Goal: Book appointment/travel/reservation

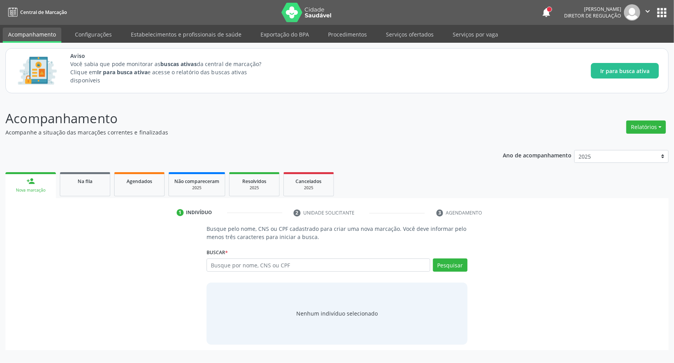
click at [241, 258] on div "Buscar * Busque por nome, CNS ou CPF Nenhum resultado encontrado para: " " Digi…" at bounding box center [336, 261] width 261 height 30
click at [240, 264] on input "text" at bounding box center [318, 264] width 224 height 13
type input "704606682420821"
click at [456, 262] on button "Pesquisar" at bounding box center [450, 264] width 35 height 13
type input "704606682420821"
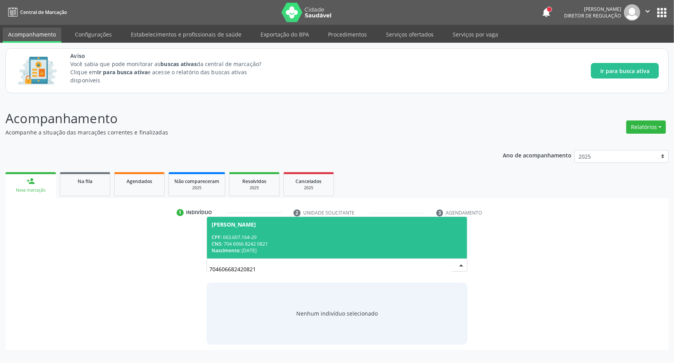
click at [260, 229] on span "[PERSON_NAME] CPF: 063.607.164-29 CNS: 704 6066 8242 0821 Nascimento: [DATE]" at bounding box center [337, 238] width 260 height 42
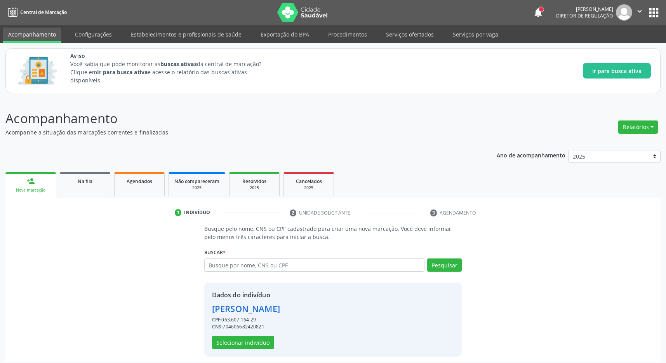
click at [244, 350] on div "Dados do indivíduo [PERSON_NAME] CPF: 063.607.164-29 CNS: 704606682420821 Selec…" at bounding box center [332, 319] width 257 height 74
click at [243, 343] on button "Selecionar indivíduo" at bounding box center [243, 341] width 62 height 13
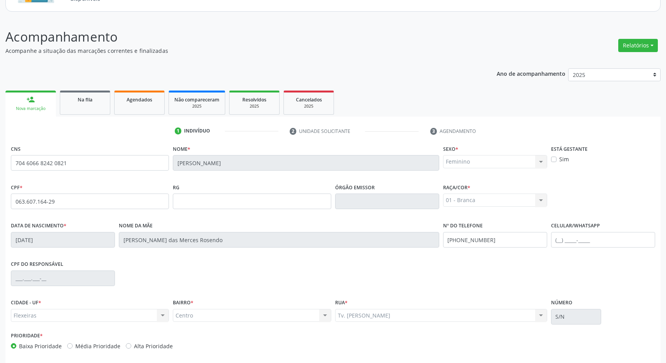
scroll to position [115, 0]
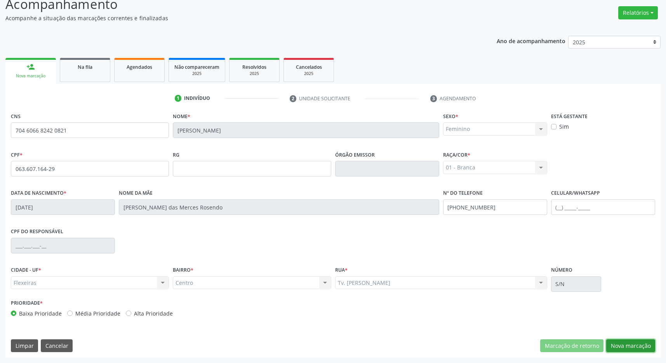
click at [629, 344] on button "Nova marcação" at bounding box center [630, 345] width 49 height 13
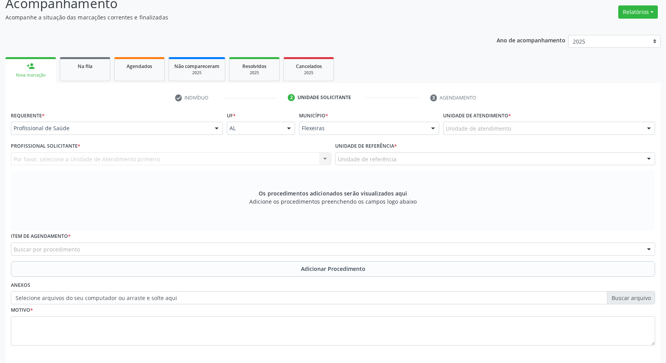
scroll to position [149, 0]
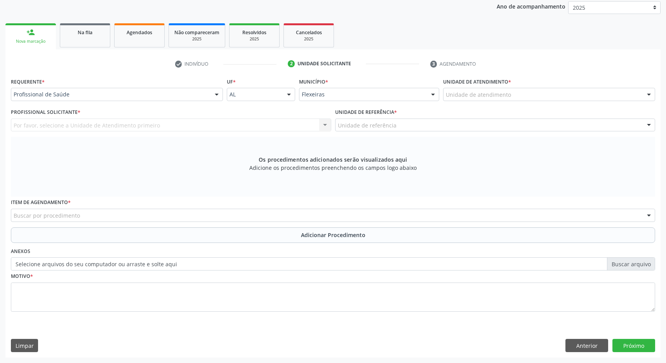
click at [550, 97] on div "Unidade de atendimento" at bounding box center [549, 94] width 212 height 13
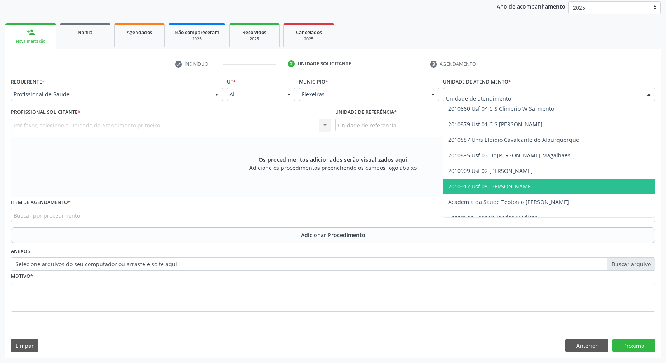
click at [533, 185] on span "2010917 Usf 05 [PERSON_NAME]" at bounding box center [490, 185] width 85 height 7
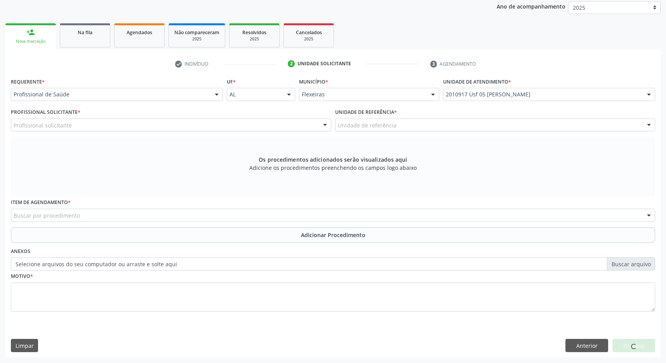
click at [541, 130] on div "Unidade de referência" at bounding box center [495, 124] width 320 height 13
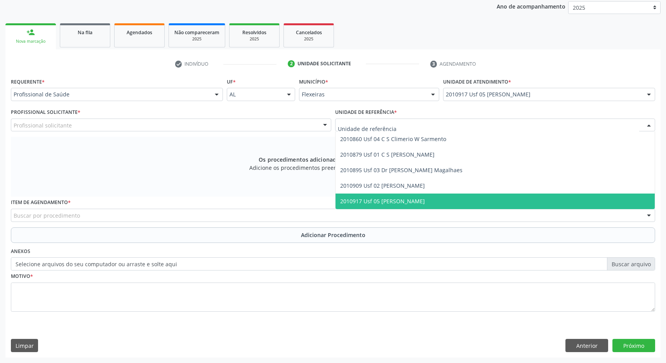
click at [540, 200] on span "2010917 Usf 05 [PERSON_NAME]" at bounding box center [494, 201] width 319 height 16
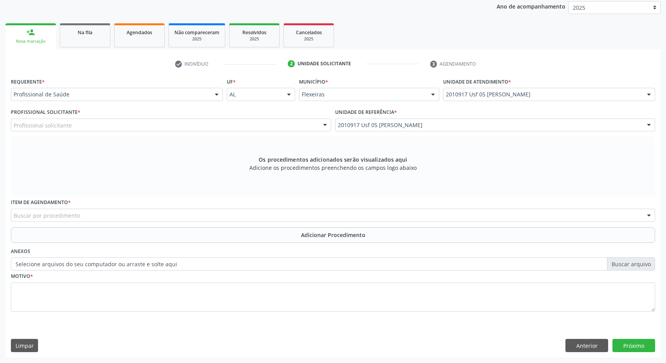
click at [304, 131] on div "Profissional Solicitante * Profissional solicitante Médico da Estratégia de Saú…" at bounding box center [171, 121] width 324 height 30
click at [167, 115] on div "Profissional Solicitante * Profissional solicitante Médico da Estratégia de Saú…" at bounding box center [171, 118] width 320 height 25
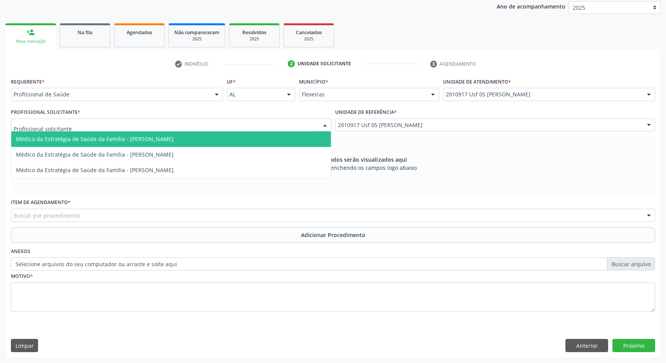
click at [161, 122] on div at bounding box center [171, 124] width 320 height 13
click at [156, 136] on span "Médico da Estratégia de Saúde da Família - [PERSON_NAME]" at bounding box center [95, 138] width 158 height 7
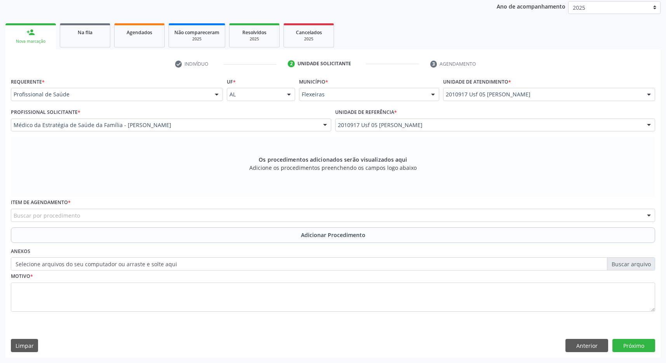
click at [156, 216] on div "Buscar por procedimento" at bounding box center [333, 214] width 644 height 13
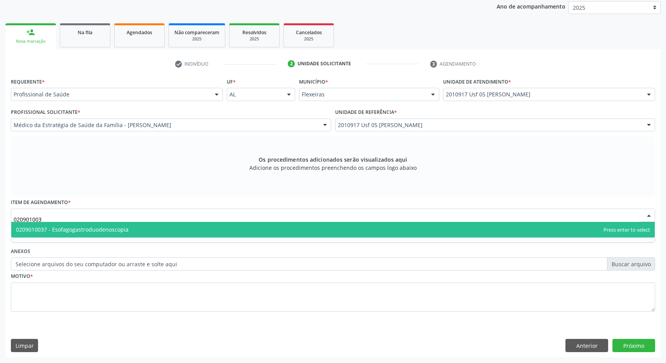
type input "0209010037"
drag, startPoint x: 153, startPoint y: 225, endPoint x: 151, endPoint y: 230, distance: 5.2
click at [152, 226] on span "0209010037 - Esofagogastroduodenoscopia" at bounding box center [332, 230] width 643 height 16
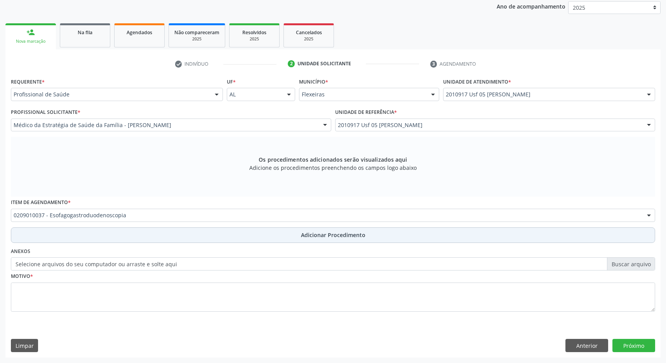
click at [254, 233] on button "Adicionar Procedimento" at bounding box center [333, 235] width 644 height 16
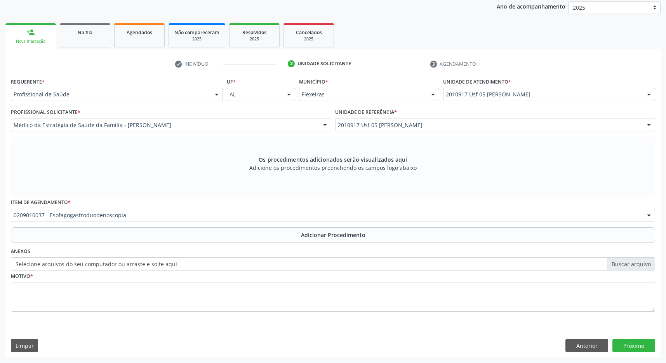
scroll to position [120, 0]
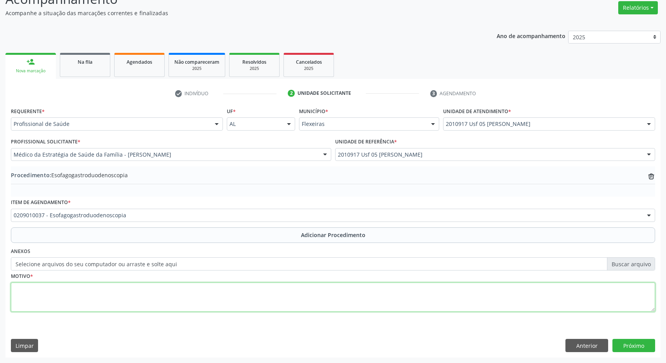
click at [221, 283] on textarea at bounding box center [333, 296] width 644 height 29
click at [224, 299] on textarea at bounding box center [333, 296] width 644 height 29
type textarea "h. pylori"
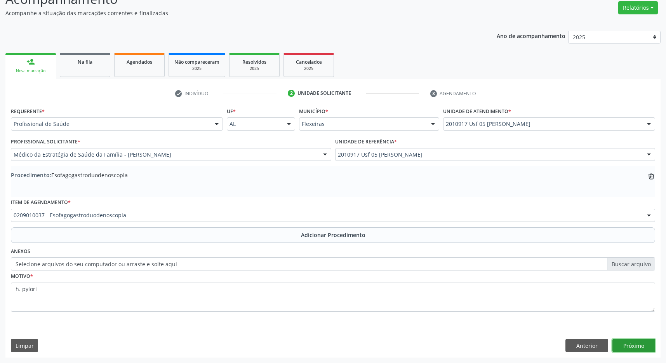
click at [635, 348] on button "Próximo" at bounding box center [633, 344] width 43 height 13
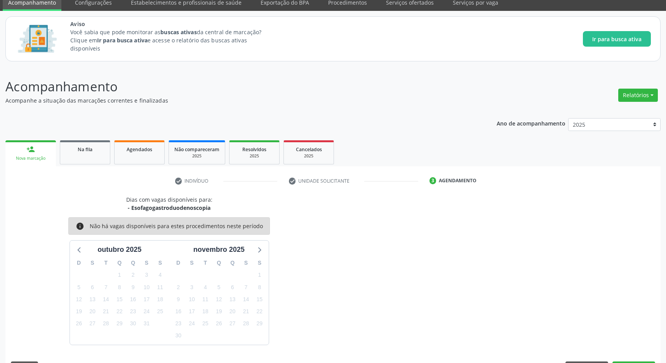
scroll to position [55, 0]
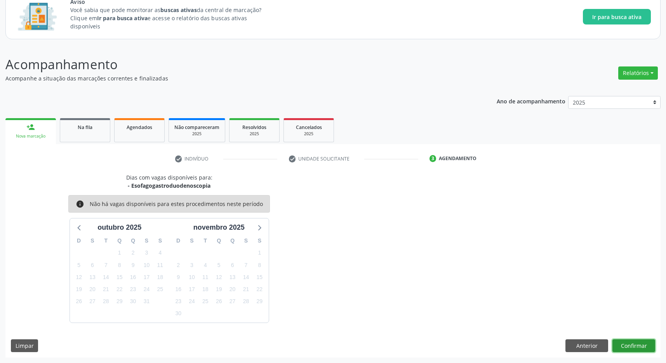
click at [638, 345] on button "Confirmar" at bounding box center [633, 345] width 43 height 13
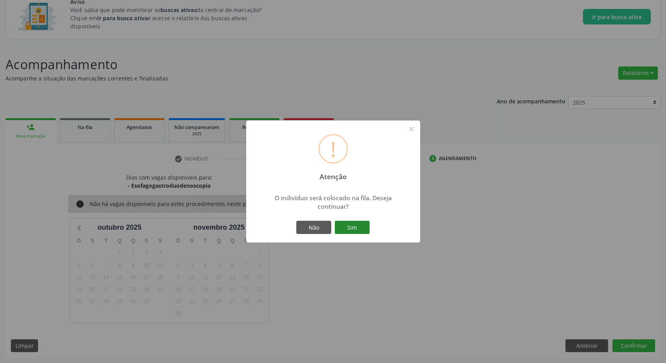
click at [346, 226] on button "Sim" at bounding box center [352, 226] width 35 height 13
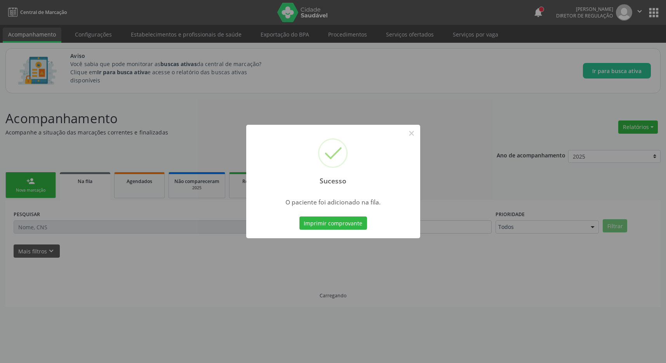
scroll to position [0, 0]
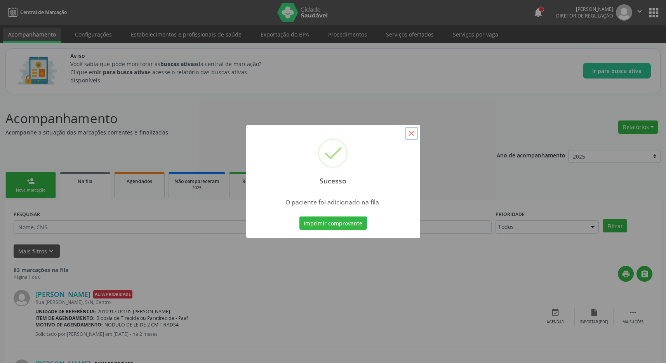
click at [413, 135] on button "×" at bounding box center [411, 133] width 13 height 13
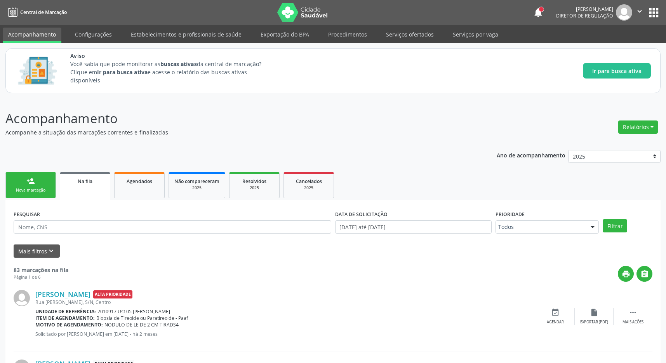
click at [651, 12] on button "apps" at bounding box center [654, 13] width 14 height 14
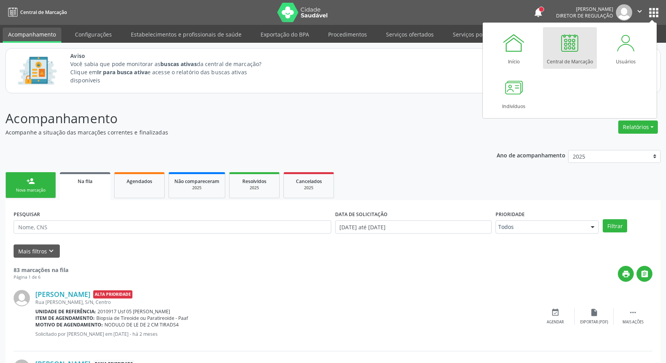
click at [567, 52] on div at bounding box center [569, 42] width 23 height 23
